Goal: Information Seeking & Learning: Learn about a topic

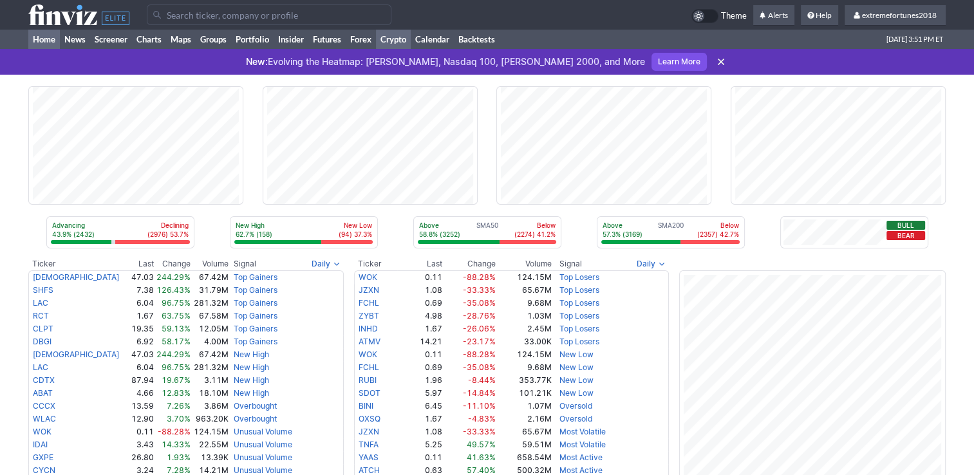
click at [399, 38] on link "Crypto" at bounding box center [393, 39] width 35 height 19
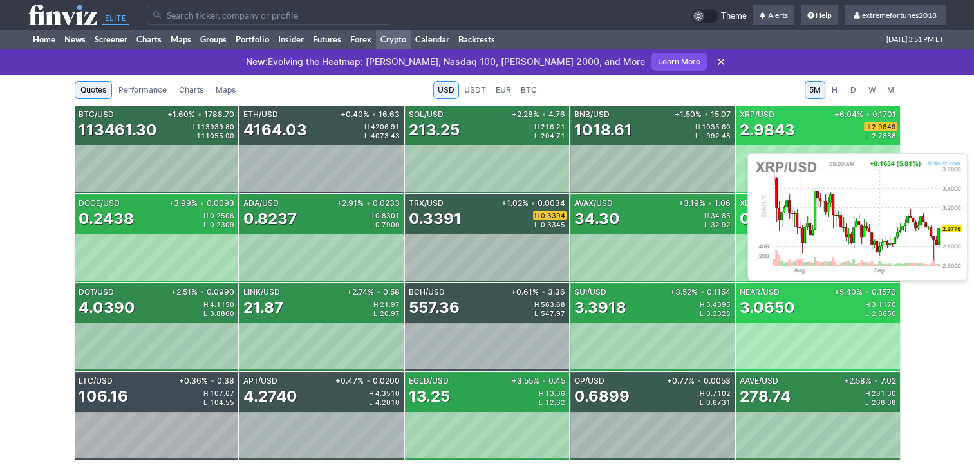
click at [786, 137] on div "2.9843" at bounding box center [767, 130] width 55 height 21
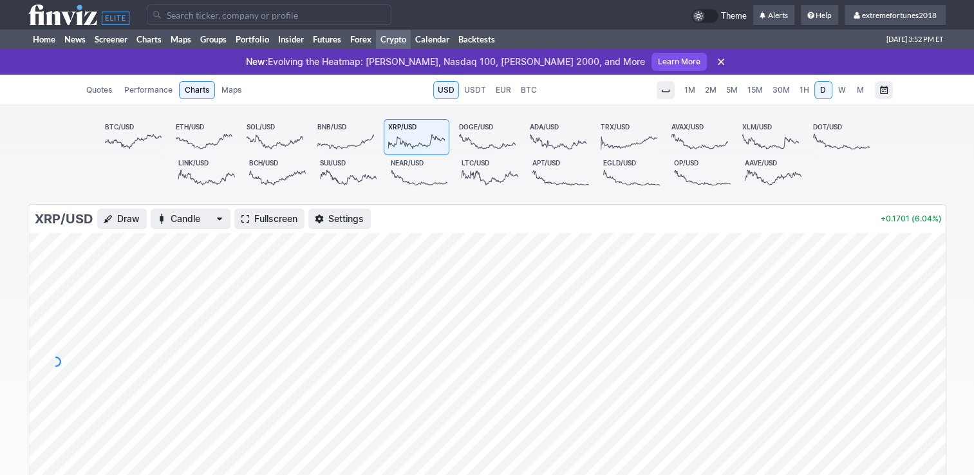
click at [775, 94] on span "30M" at bounding box center [781, 90] width 17 height 10
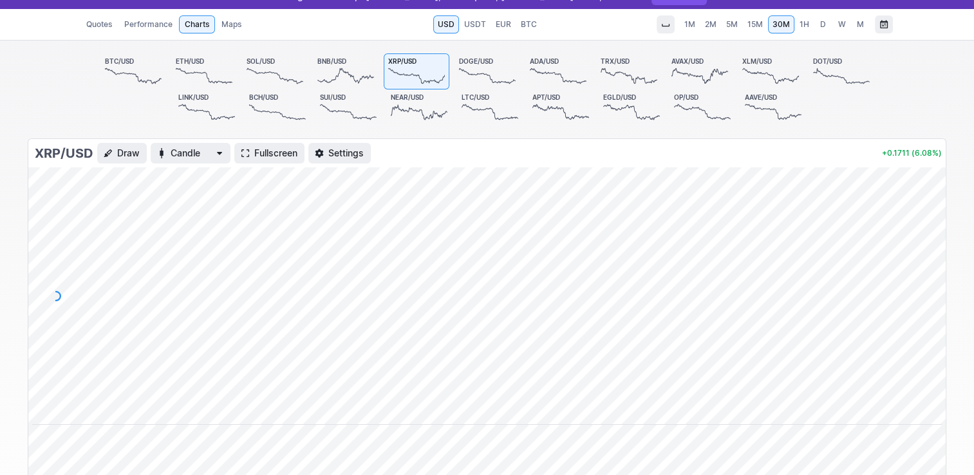
scroll to position [64, 0]
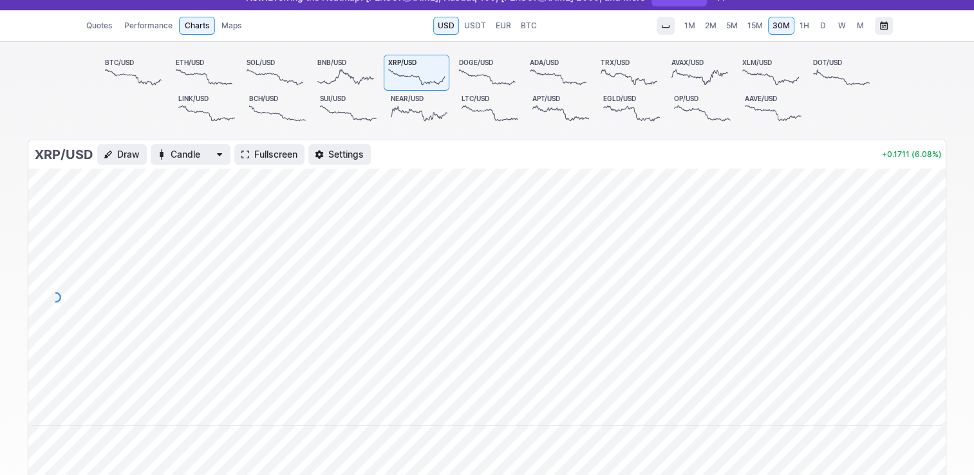
click at [159, 70] on icon at bounding box center [133, 77] width 57 height 18
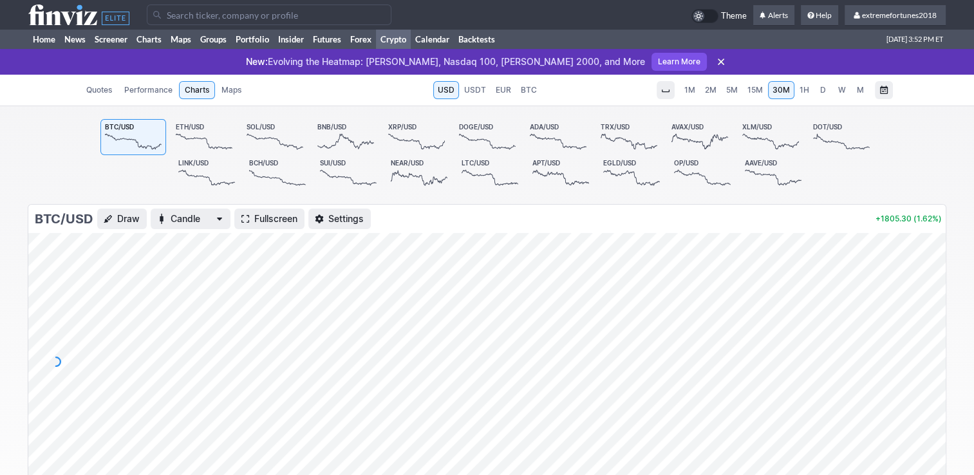
click at [826, 91] on span "D" at bounding box center [823, 90] width 6 height 10
